Goal: Navigation & Orientation: Understand site structure

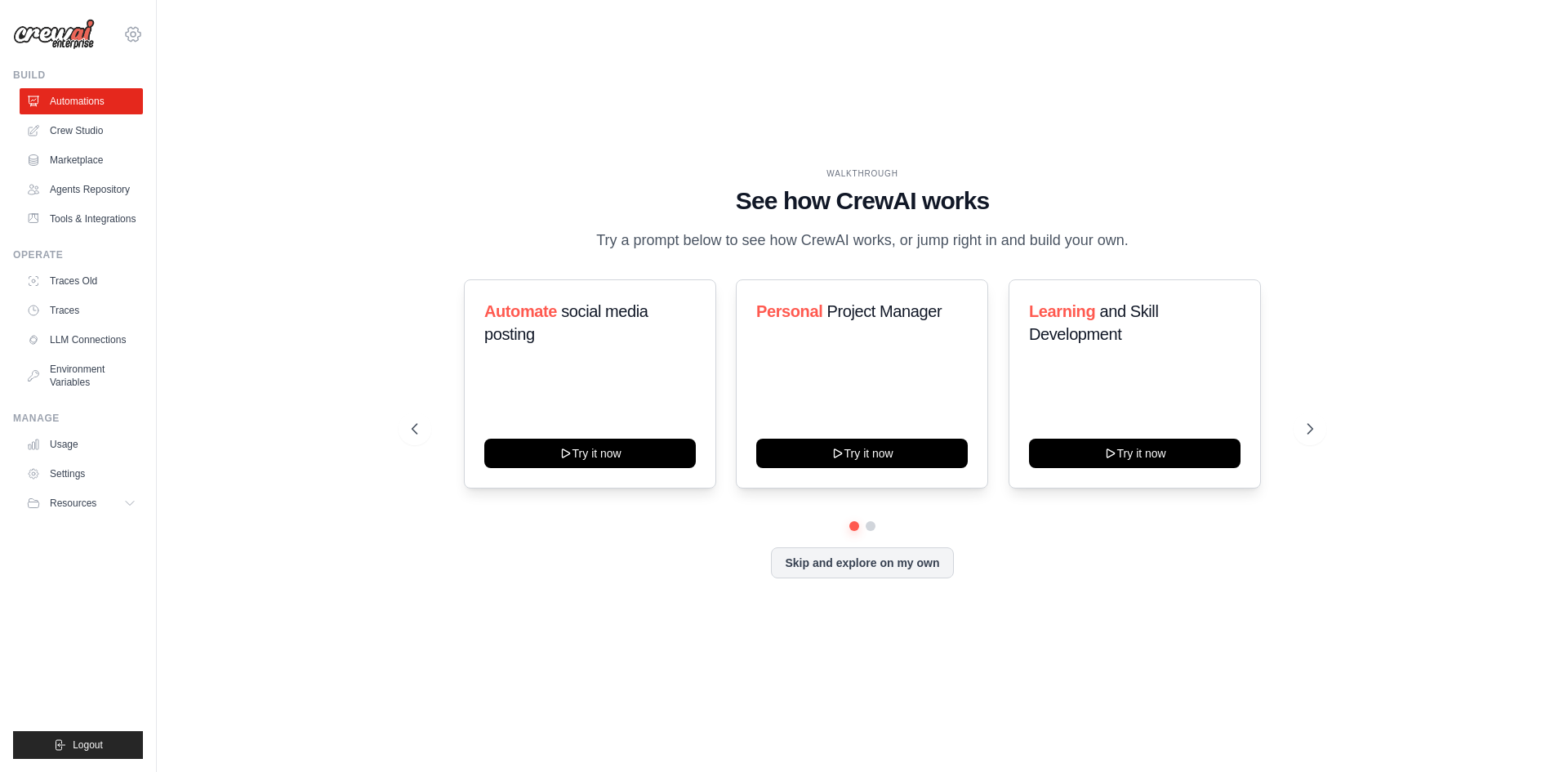
click at [136, 32] on icon at bounding box center [133, 34] width 19 height 19
click at [285, 225] on div "WALKTHROUGH See how [PERSON_NAME] works Try a prompt below to see how [PERSON_N…" at bounding box center [862, 386] width 1359 height 739
click at [53, 457] on link "Usage" at bounding box center [83, 444] width 123 height 26
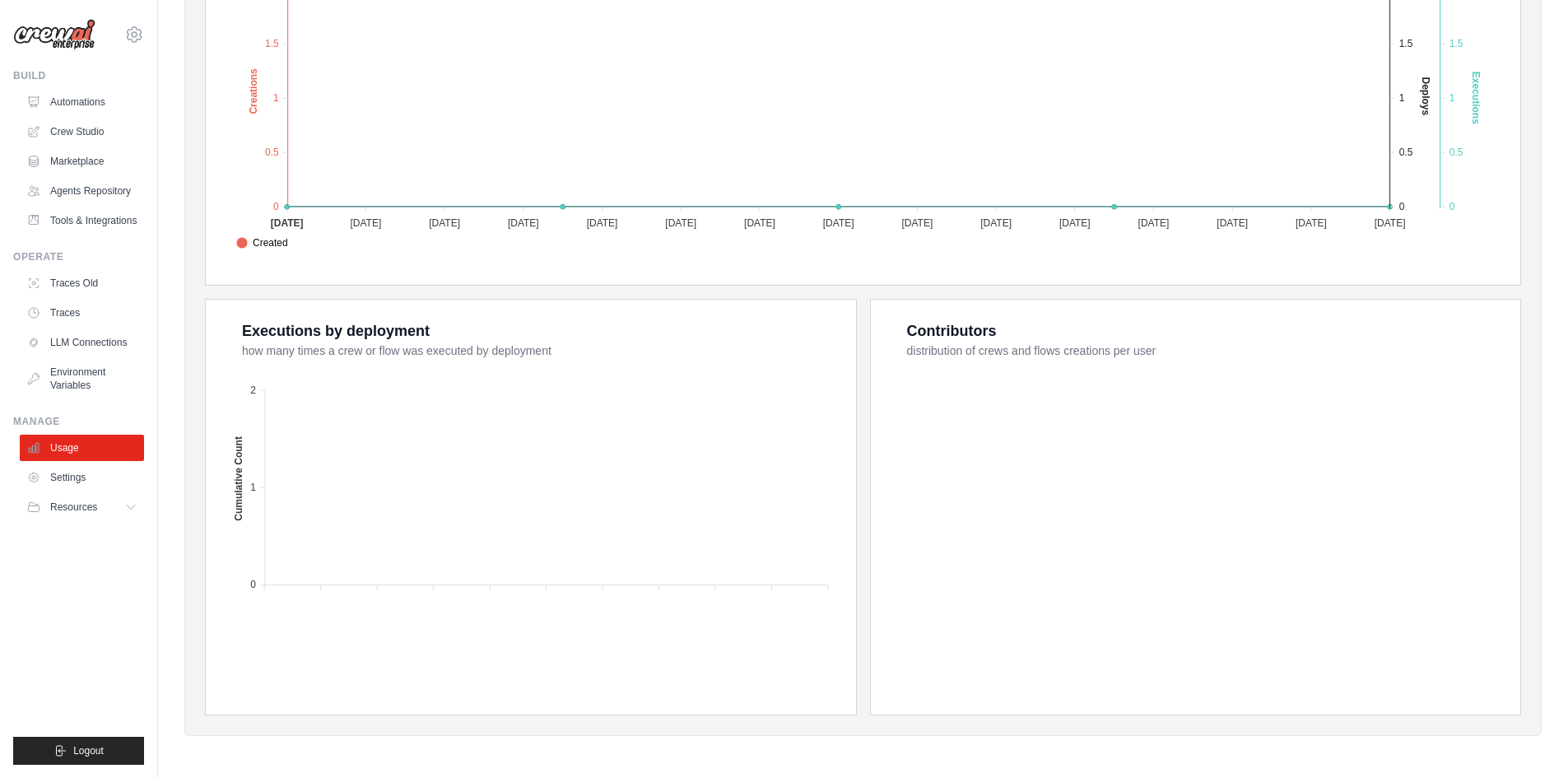
scroll to position [416, 0]
click at [66, 325] on link "Traces" at bounding box center [83, 312] width 124 height 26
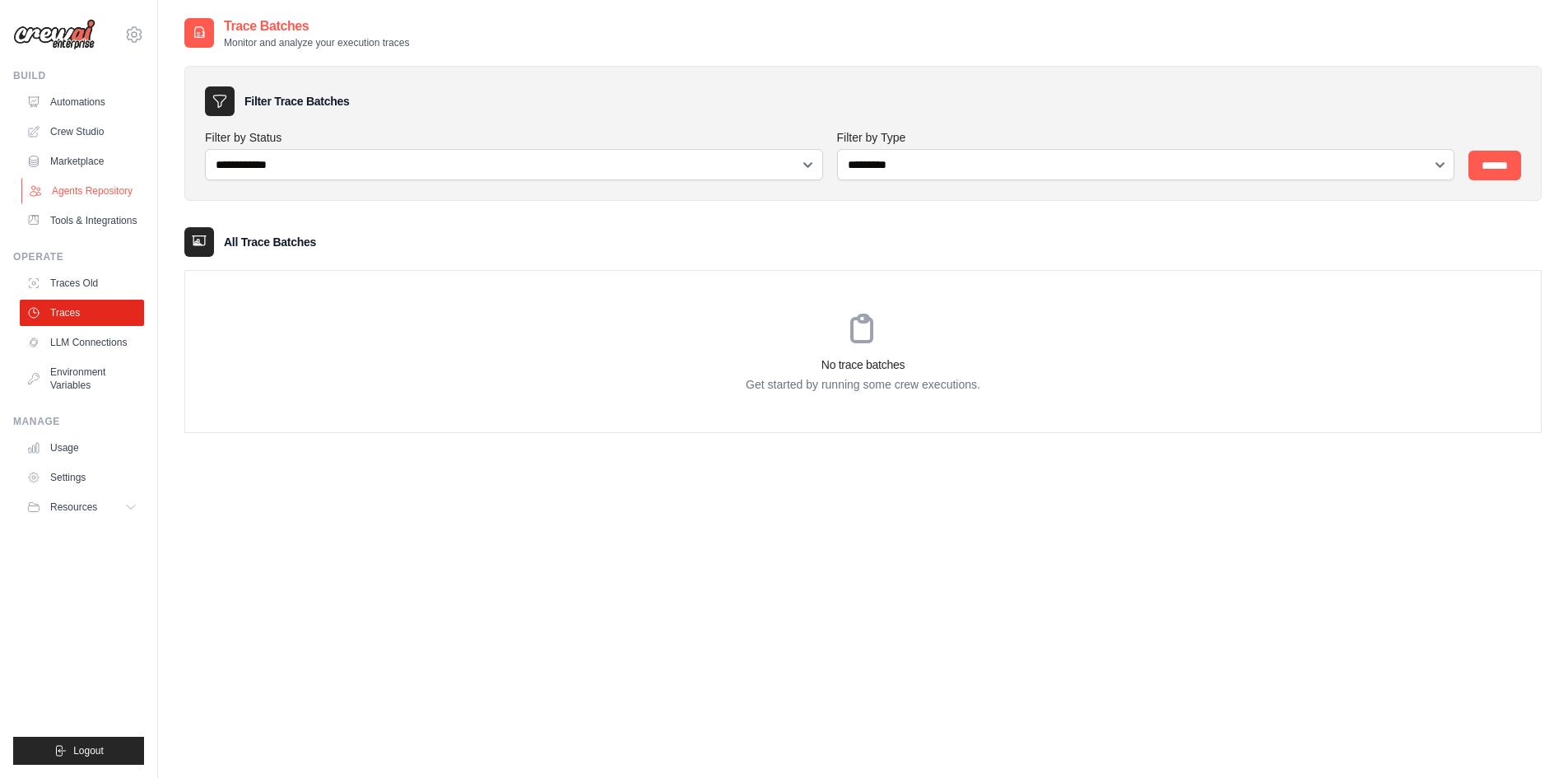
click at [86, 187] on link "Agents Repository" at bounding box center [83, 191] width 124 height 26
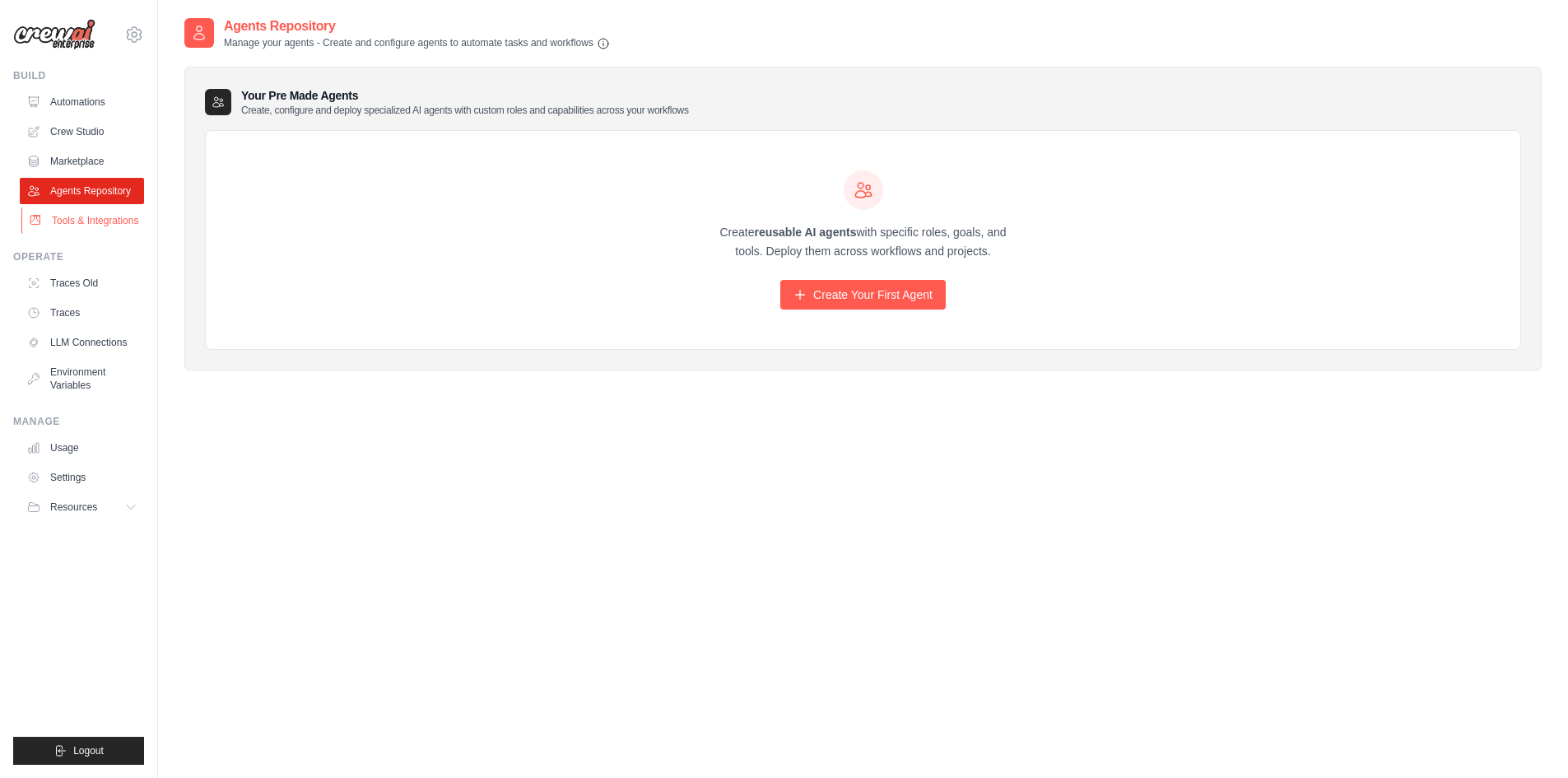
click at [70, 225] on link "Tools & Integrations" at bounding box center [83, 220] width 124 height 26
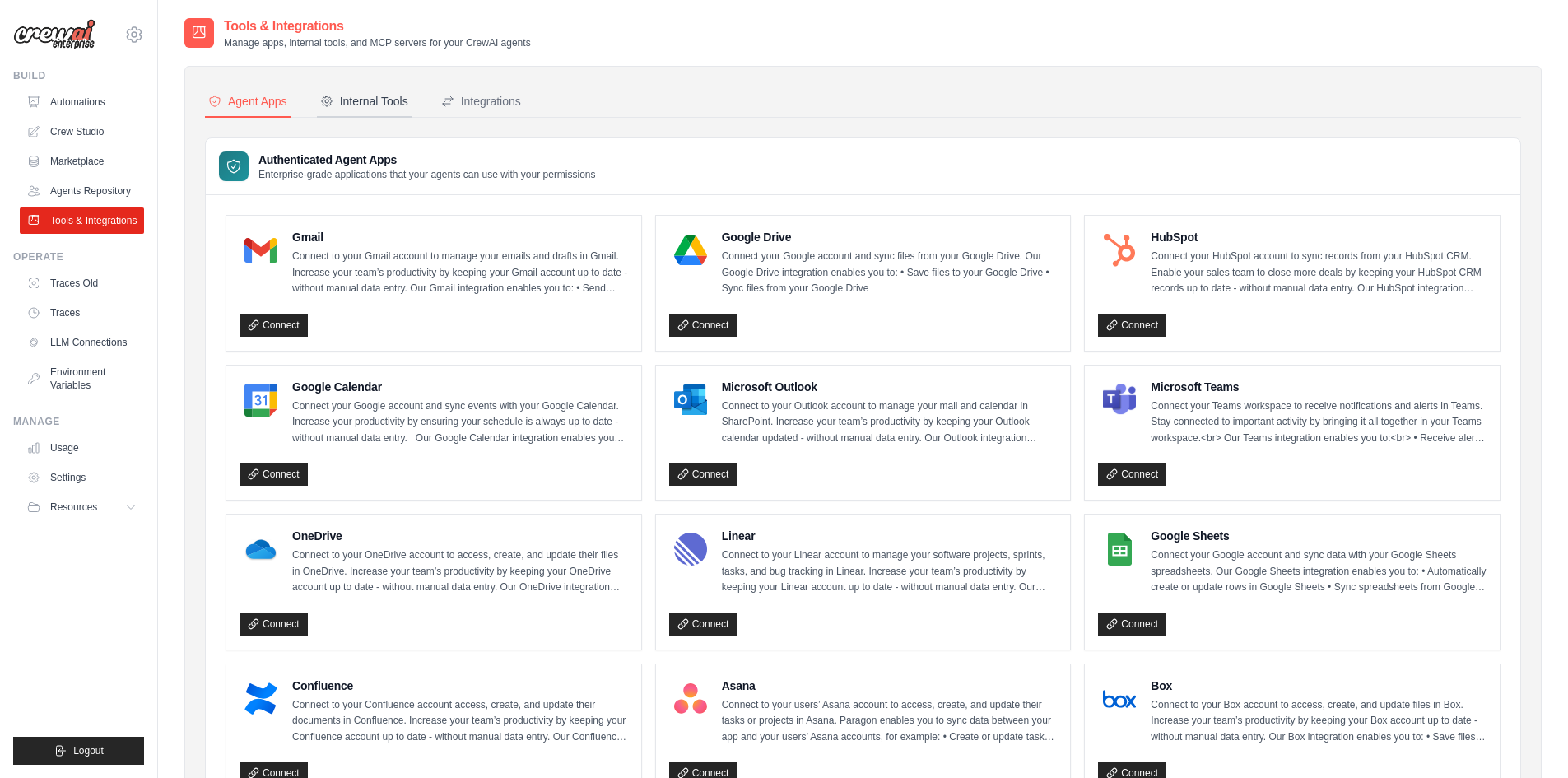
click at [390, 111] on button "Internal Tools" at bounding box center [364, 102] width 95 height 31
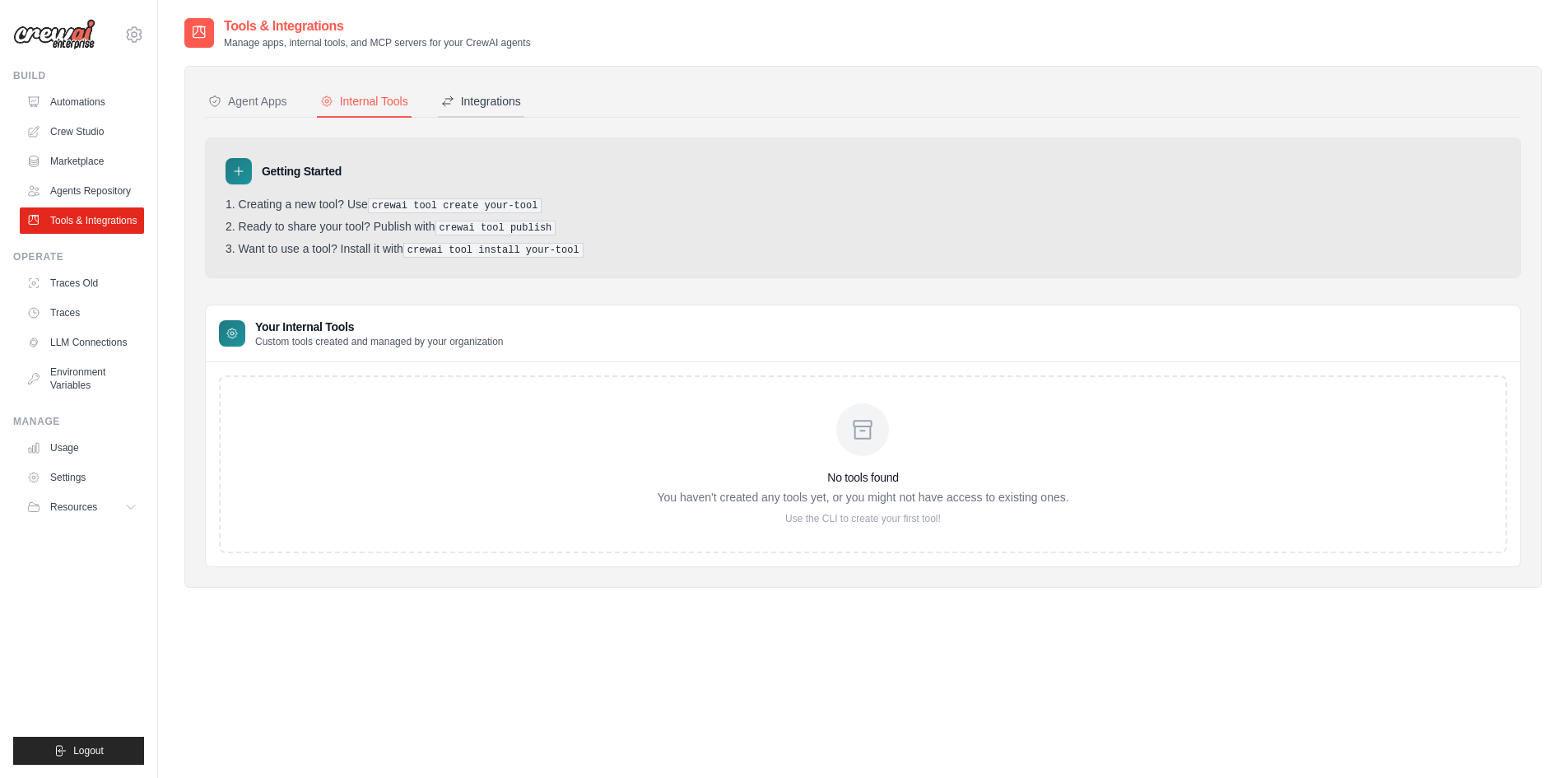
click at [504, 105] on div "Integrations" at bounding box center [482, 101] width 80 height 17
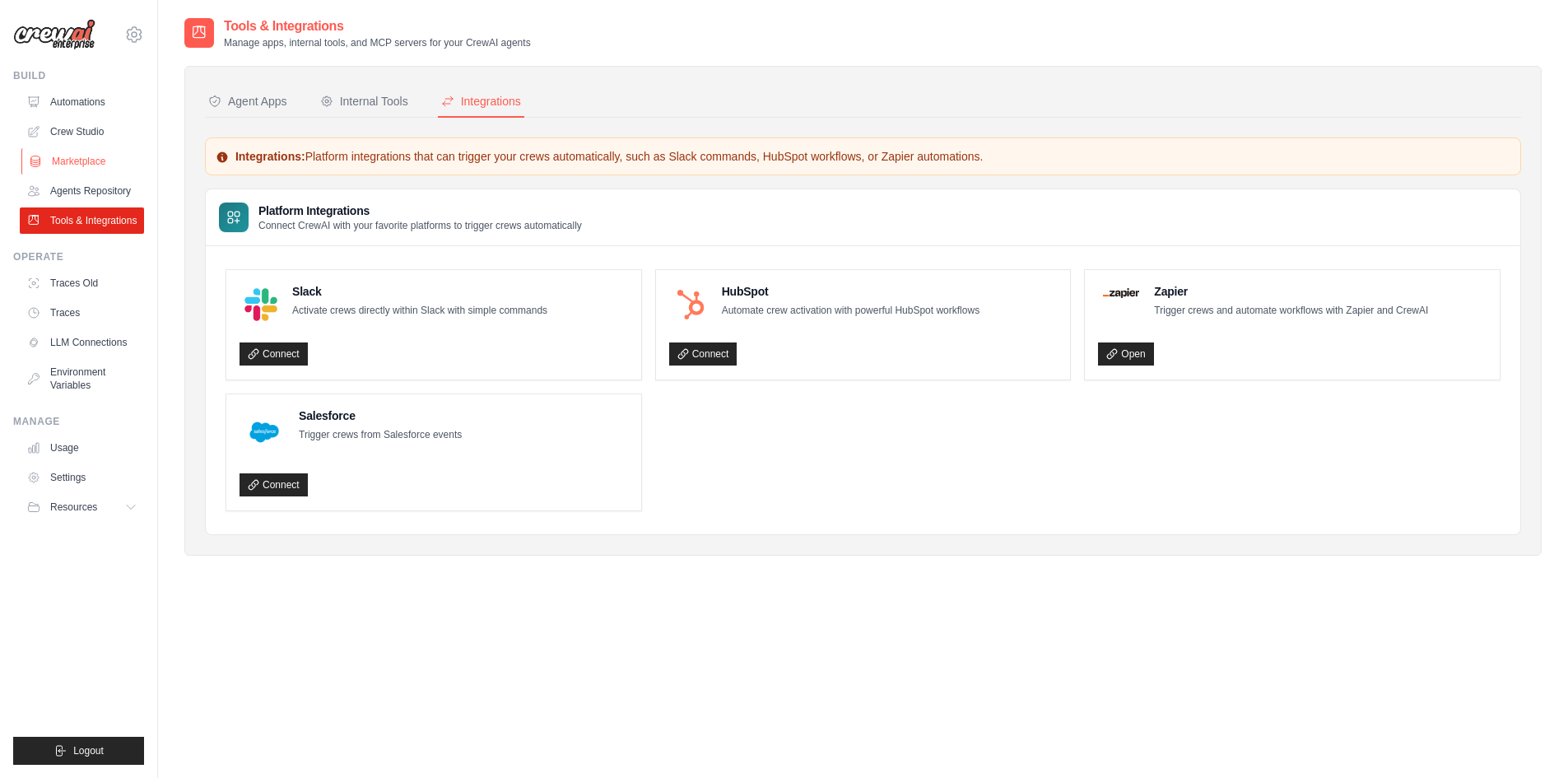
click at [69, 160] on link "Marketplace" at bounding box center [83, 160] width 124 height 26
